Goal: Task Accomplishment & Management: Manage account settings

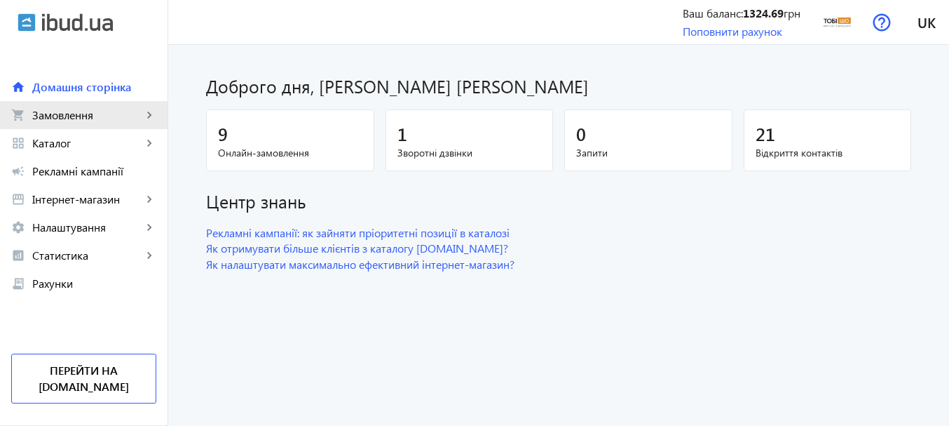
click at [95, 113] on span "Замовлення" at bounding box center [87, 115] width 110 height 14
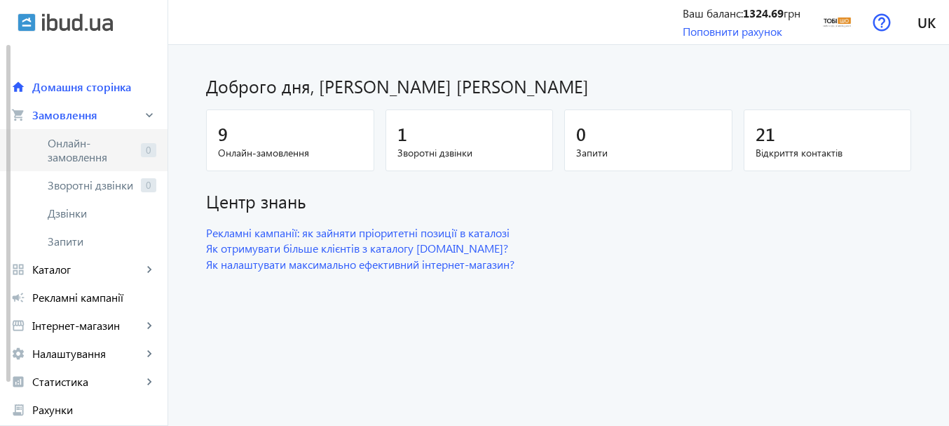
click at [120, 146] on span "Онлайн-замовлення" at bounding box center [92, 150] width 88 height 28
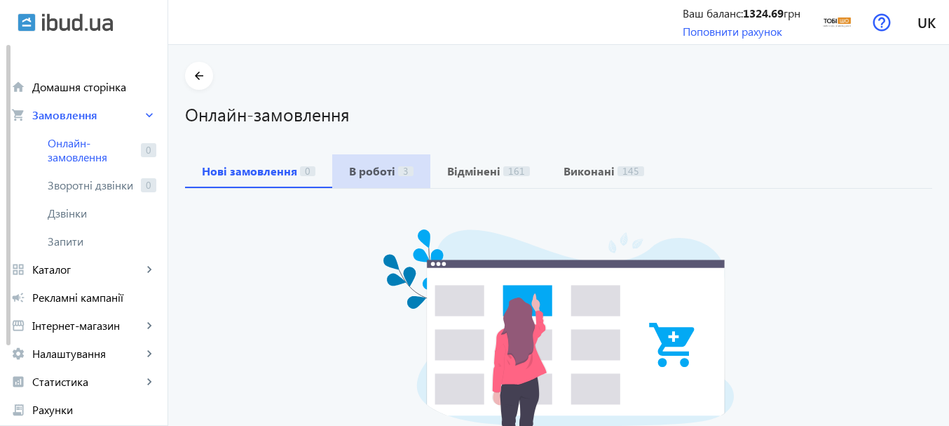
click at [398, 170] on span "3" at bounding box center [405, 171] width 15 height 10
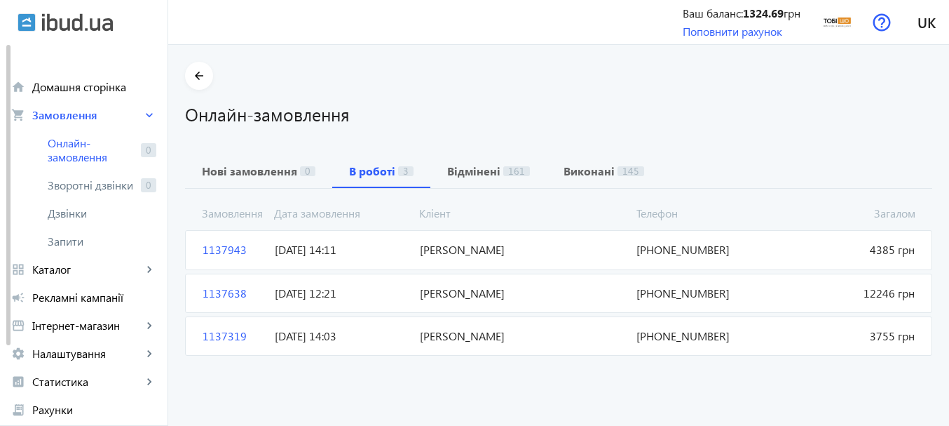
click at [349, 243] on span "[DATE] 14:11" at bounding box center [341, 249] width 144 height 15
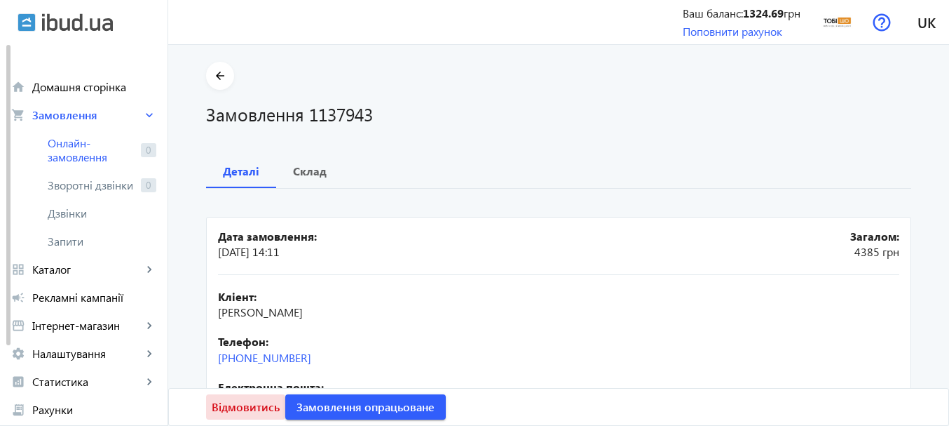
click at [233, 407] on span "Відмовитись" at bounding box center [246, 406] width 68 height 15
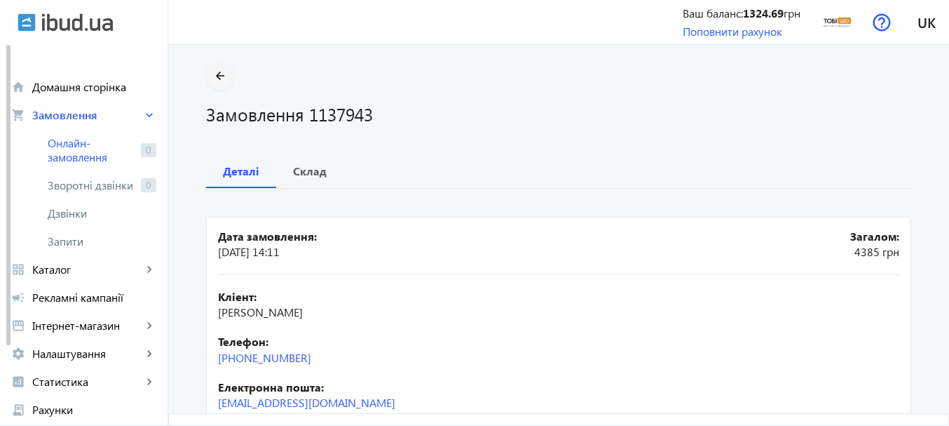
click at [220, 74] on mat-icon "arrow_back" at bounding box center [221, 76] width 18 height 18
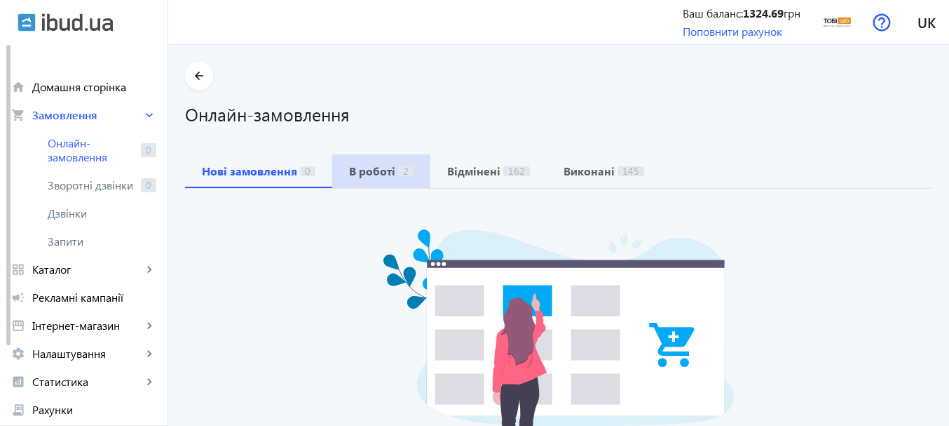
click at [358, 178] on span "В роботі 2" at bounding box center [381, 171] width 64 height 34
